Goal: Check status

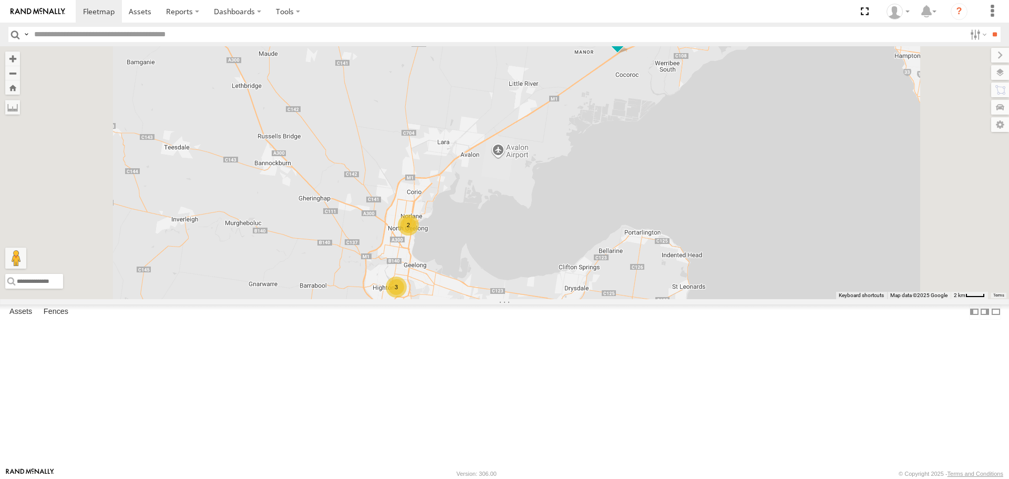
click at [0, 0] on span at bounding box center [0, 0] width 0 height 0
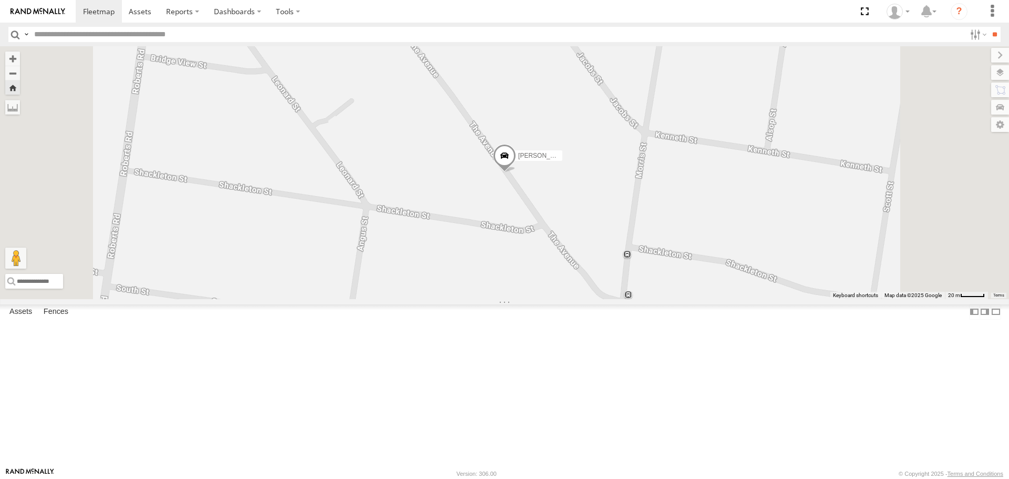
click at [516, 172] on span at bounding box center [504, 158] width 23 height 28
click at [519, 160] on label at bounding box center [508, 156] width 21 height 7
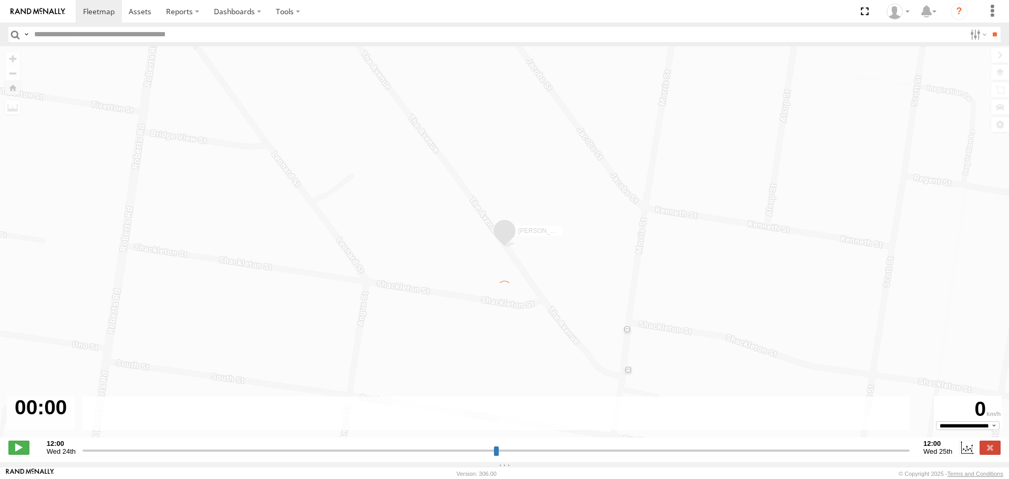
type input "**********"
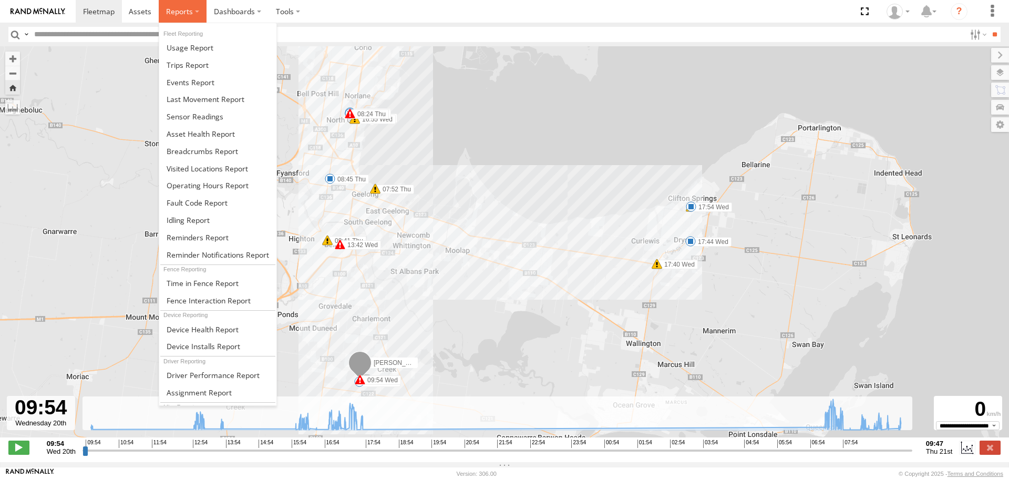
click at [190, 16] on span at bounding box center [179, 11] width 27 height 10
click at [188, 63] on span at bounding box center [188, 65] width 42 height 10
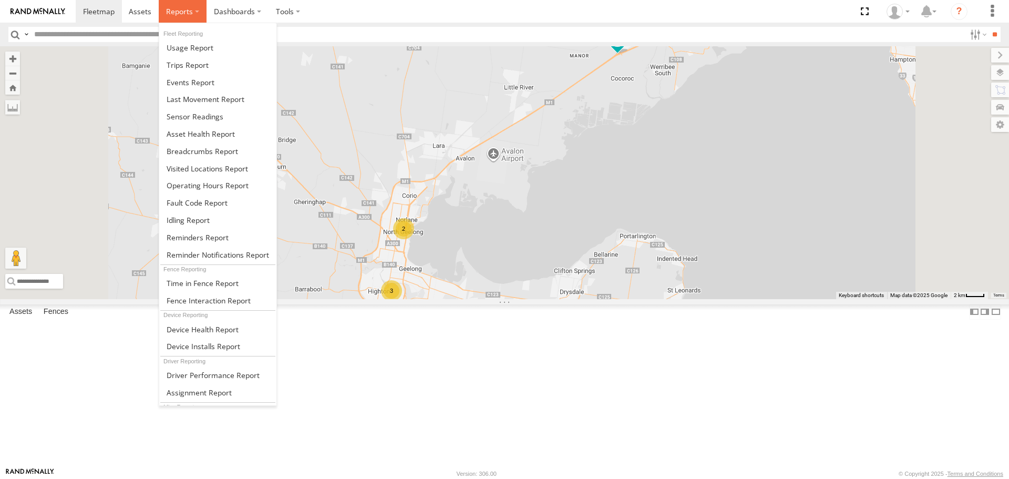
click at [190, 14] on span at bounding box center [179, 11] width 27 height 10
click at [189, 67] on span at bounding box center [188, 65] width 42 height 10
